Goal: Information Seeking & Learning: Check status

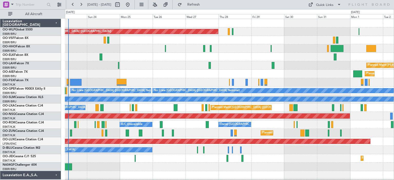
click at [133, 77] on div "Planned Maint [GEOGRAPHIC_DATA] ([GEOGRAPHIC_DATA]) Planned [GEOGRAPHIC_DATA][P…" at bounding box center [229, 167] width 328 height 296
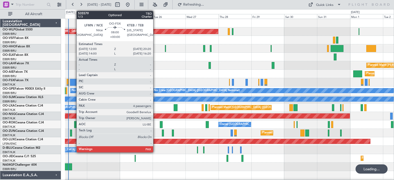
click at [74, 82] on div at bounding box center [76, 82] width 12 height 7
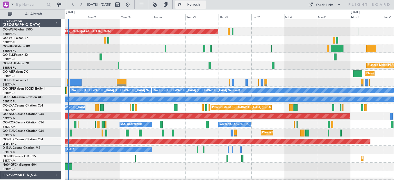
click at [204, 4] on span "Refresh" at bounding box center [194, 5] width 22 height 4
click at [159, 3] on button at bounding box center [155, 5] width 8 height 8
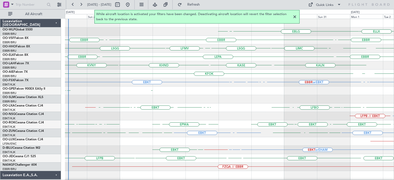
click at [295, 16] on div at bounding box center [294, 17] width 6 height 6
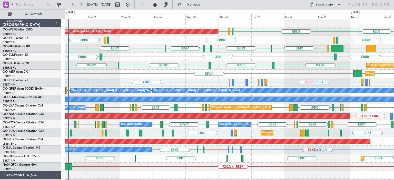
click at [248, 59] on div "LEPA EBBR EBBR" at bounding box center [229, 57] width 328 height 8
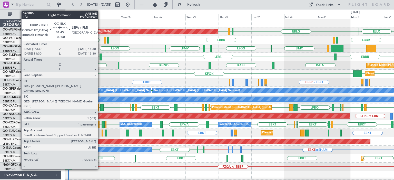
click at [100, 55] on div at bounding box center [100, 57] width 3 height 7
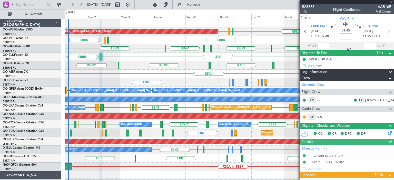
scroll to position [102, 0]
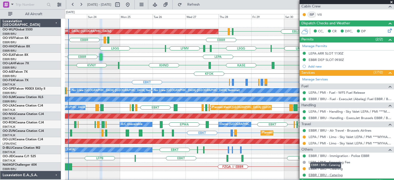
click at [334, 173] on link "EBBR / BRU - Catering" at bounding box center [325, 175] width 34 height 4
click at [260, 38] on div "EBBR LEGE EBBR EBBR LEGE" at bounding box center [229, 40] width 328 height 8
click at [392, 2] on span at bounding box center [390, 2] width 5 height 5
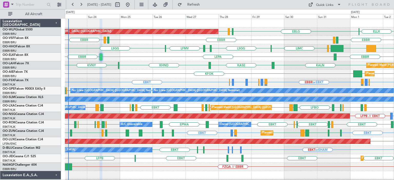
type input "0"
click at [187, 81] on div "EBBR or EBKT LIRZ or EBKT EBBR or EBKT EBBR or EBKT LFMN or EBKT EBBR or EBKT E…" at bounding box center [229, 82] width 328 height 8
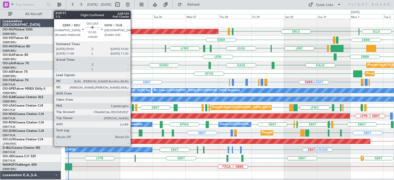
click at [133, 106] on div at bounding box center [133, 107] width 2 height 7
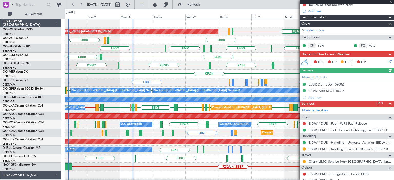
scroll to position [106, 0]
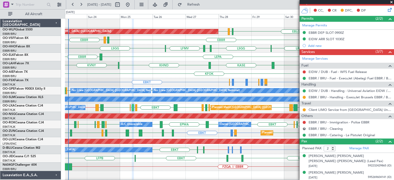
drag, startPoint x: 390, startPoint y: 2, endPoint x: 340, endPoint y: 27, distance: 56.7
click at [391, 2] on span at bounding box center [390, 2] width 5 height 5
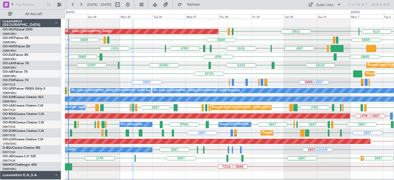
type input "0"
click at [254, 55] on div "LEPA EBBR EBBR" at bounding box center [229, 57] width 328 height 8
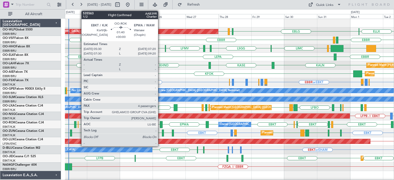
click at [160, 122] on div at bounding box center [161, 124] width 3 height 7
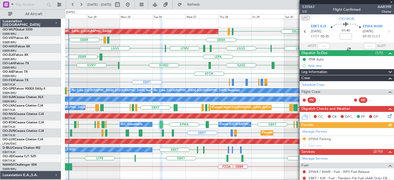
scroll to position [143, 0]
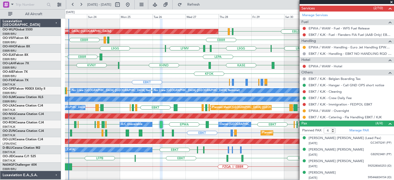
click at [392, 1] on span at bounding box center [390, 2] width 5 height 5
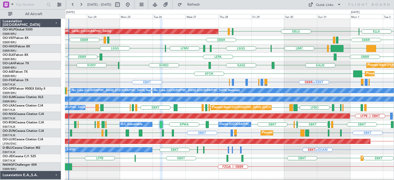
type input "0"
click at [208, 83] on div "EBKT EBBR or EBKT LIRZ or EBKT EBBR or EBKT EBBR or EBKT LFMN or EBKT EBBR or E…" at bounding box center [229, 82] width 328 height 8
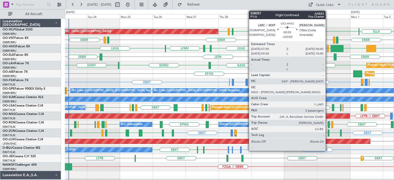
click at [327, 47] on div at bounding box center [328, 48] width 2 height 7
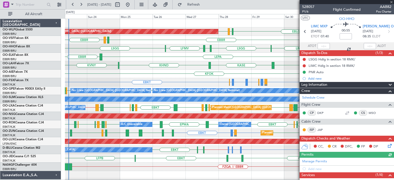
scroll to position [70, 0]
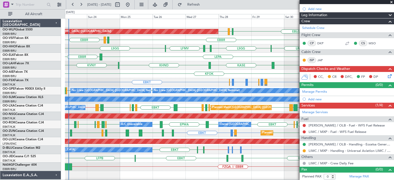
click at [390, 2] on span at bounding box center [390, 2] width 5 height 5
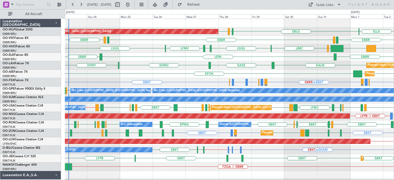
scroll to position [0, 0]
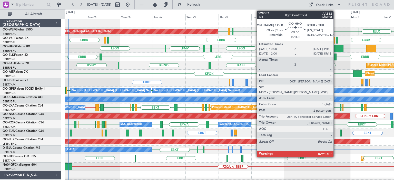
click at [335, 46] on div at bounding box center [336, 48] width 13 height 7
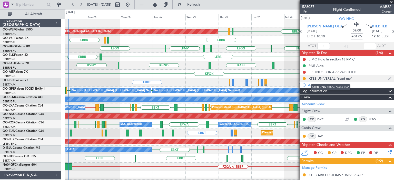
click at [329, 78] on div "KTEB UNIVERSAL *read me*" at bounding box center [330, 78] width 44 height 4
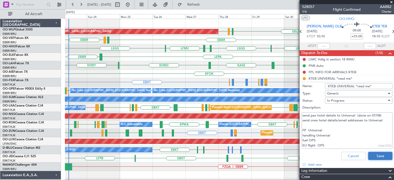
click at [374, 155] on button "Save" at bounding box center [380, 156] width 24 height 8
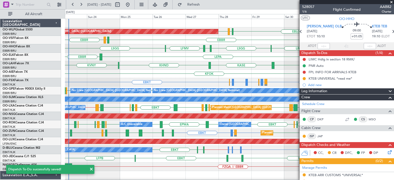
click at [391, 1] on span at bounding box center [390, 2] width 5 height 5
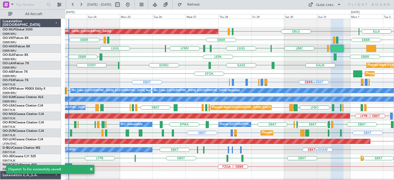
type input "0"
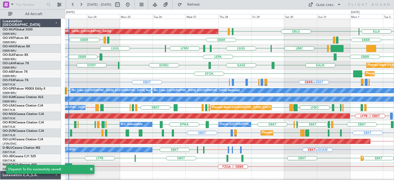
click at [277, 41] on div "EBBR EBBR LEGE EBBR LEGE" at bounding box center [229, 40] width 328 height 8
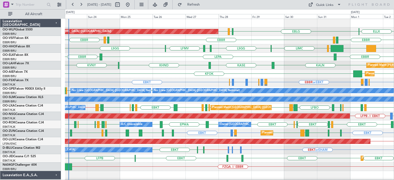
click at [305, 49] on div "LSGG EBBR LIMC LSGG EBBR LFMV KTEB LIEO" at bounding box center [229, 48] width 328 height 8
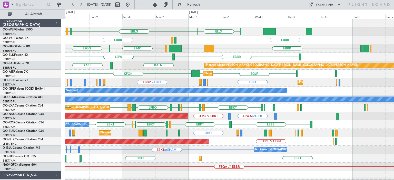
click at [185, 80] on div "EBLG LIML EDDB ELLX Planned Maint Berlin (Brandenburg) EBBR EBBR LEGE EBBR LIMC…" at bounding box center [229, 171] width 328 height 304
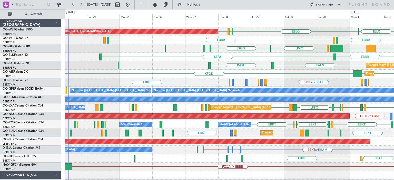
click at [275, 79] on div "EBLG LIML EDDB Planned Maint Berlin (Brandenburg) ELLX LIML KCLT KTMT EBBR EBBR…" at bounding box center [229, 171] width 328 height 304
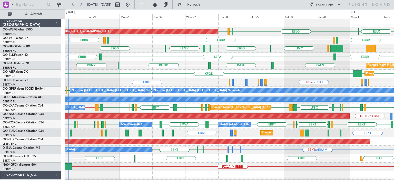
click at [182, 77] on div "Planned Maint London (Farnborough) KFOK EGLF EGLF" at bounding box center [229, 74] width 328 height 8
click at [239, 61] on div "EBBR LEPA EBBR" at bounding box center [229, 57] width 328 height 8
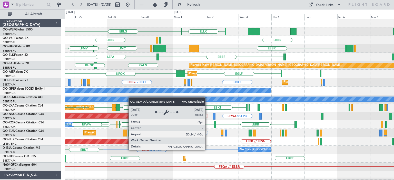
click at [108, 100] on div "EBLG ELLX LIML EDDB Planned Maint Berlin (Brandenburg) EBBR EBBR LEGE LIMC LSGG…" at bounding box center [229, 171] width 328 height 304
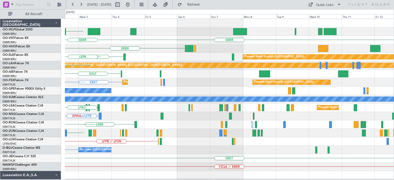
click at [148, 137] on div "ELLX EBLG EBBR LEGE EBBR EBBR KTEB LIEO LIMC EBBR Planned Maint Kortrijk-Wevelg…" at bounding box center [229, 171] width 328 height 304
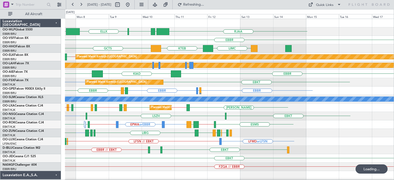
click at [187, 108] on div "ELLX KTMT RJAA LTCG LIML EBBR GCTS LIMC KTEB LSGG GMMH EBBR EBBR // EBKT Planne…" at bounding box center [229, 167] width 328 height 296
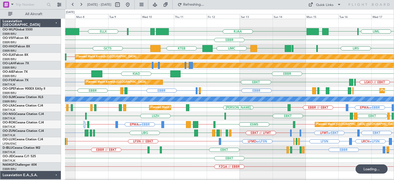
click at [222, 77] on div "KIAD EGLF EBBR" at bounding box center [229, 74] width 328 height 8
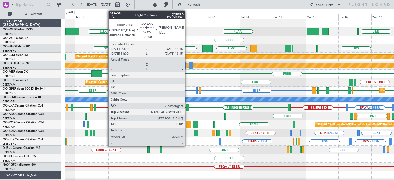
click at [187, 106] on div at bounding box center [187, 107] width 3 height 7
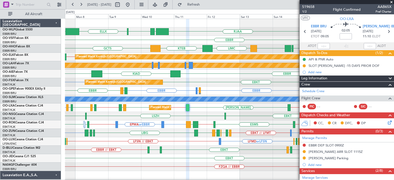
click at [229, 86] on div "EBMB or EBKT LGKO // EBKT EBKT LGAV Planned Maint Kortrijk-Wevelgem" at bounding box center [229, 82] width 328 height 8
click at [392, 2] on span at bounding box center [390, 2] width 5 height 5
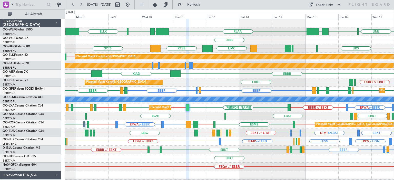
type input "0"
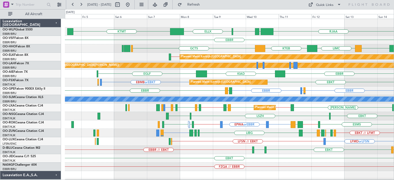
click at [246, 90] on div "ELLX KTMT RJAA LTCG LIML UBBB ELLX LIML EBBR GCTS GMMH LIMC KTEB EBBR LSGG LIRS…" at bounding box center [229, 167] width 328 height 296
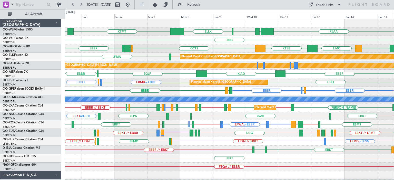
click at [209, 90] on div "EBBR LFBO or EBBR EBBR EBBR EVRA No Crew Brussels (Brussels National)" at bounding box center [229, 91] width 328 height 8
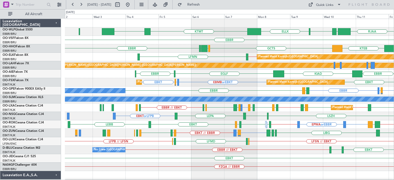
click at [233, 57] on div "ELLX KTMT KCLT RJAA LTCG LIML EBBR GCTS GMMH LSGG EBBR KTEB LIMC GMMH Planned M…" at bounding box center [229, 167] width 328 height 296
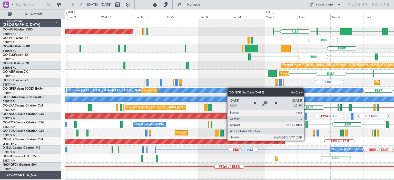
click at [232, 90] on div "KTMT KCLT LIML ELLX Planned Maint Berlin (Brandenburg) EBBR EBBR GMMH LSGG GCTS…" at bounding box center [229, 167] width 328 height 296
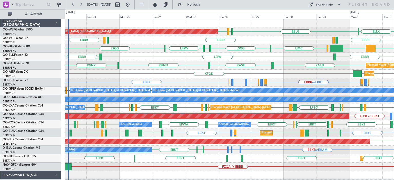
click at [158, 51] on div "LIMC LSGG EBBR LFMV LSGG EBBR KTEB LIEO" at bounding box center [229, 48] width 328 height 8
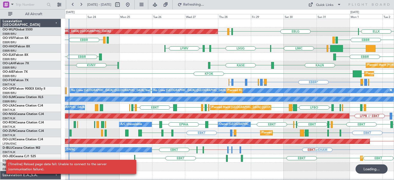
click at [177, 158] on div "Planned Maint Kortrijk-Wevelgem Planned Maint Paris (Le Bourget) EBKT EBKT EGNT…" at bounding box center [229, 158] width 328 height 8
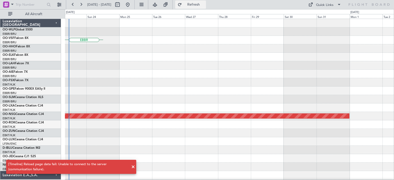
click at [203, 5] on span "Refresh" at bounding box center [194, 5] width 22 height 4
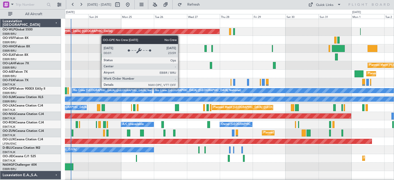
click at [175, 90] on div "Planned Maint [GEOGRAPHIC_DATA] ([GEOGRAPHIC_DATA]) Planned [GEOGRAPHIC_DATA][P…" at bounding box center [229, 167] width 328 height 296
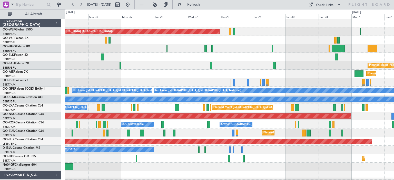
click at [162, 80] on div "Planned Maint Kortrijk-[GEOGRAPHIC_DATA]" at bounding box center [229, 82] width 328 height 8
click at [165, 68] on div "Planned Maint [PERSON_NAME]-[GEOGRAPHIC_DATA][PERSON_NAME] ([GEOGRAPHIC_DATA][P…" at bounding box center [229, 65] width 328 height 8
click at [250, 54] on div at bounding box center [229, 57] width 328 height 8
